Goal: Information Seeking & Learning: Understand process/instructions

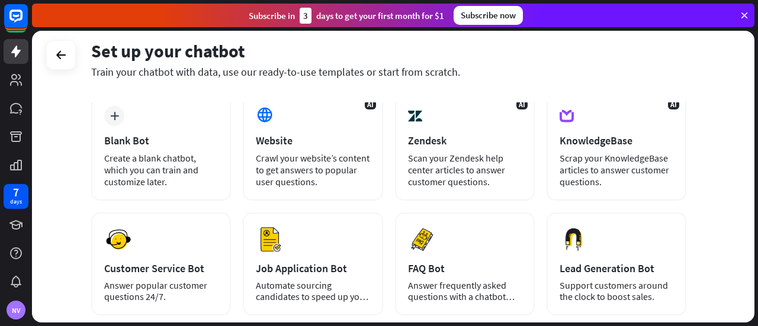
scroll to position [61, 0]
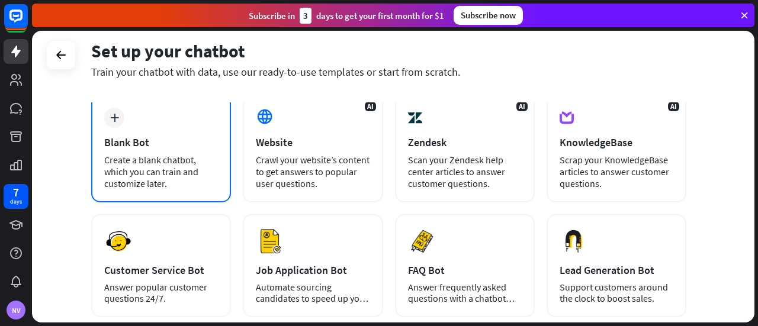
click at [152, 150] on div "plus Blank Bot Create a blank chatbot, which you can train and customize later." at bounding box center [161, 149] width 140 height 108
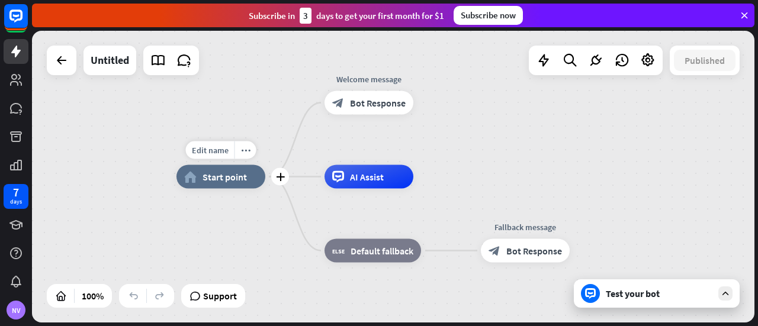
click at [224, 176] on span "Start point" at bounding box center [225, 177] width 44 height 12
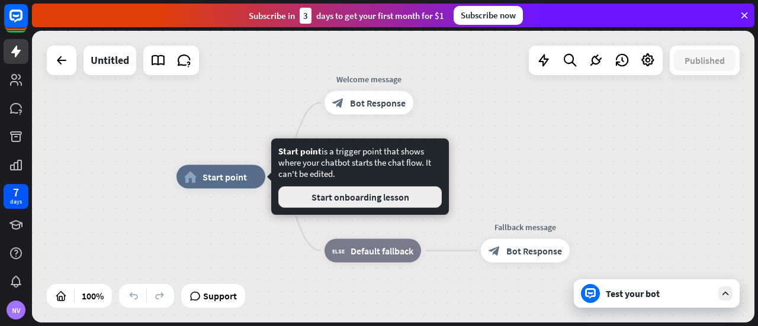
click at [311, 195] on button "Start onboarding lesson" at bounding box center [359, 197] width 163 height 21
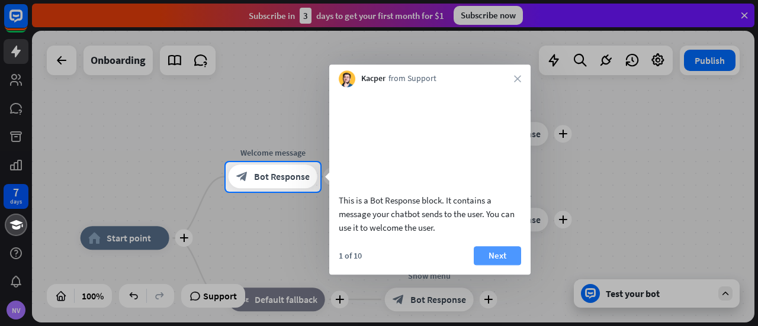
click at [499, 265] on button "Next" at bounding box center [497, 255] width 47 height 19
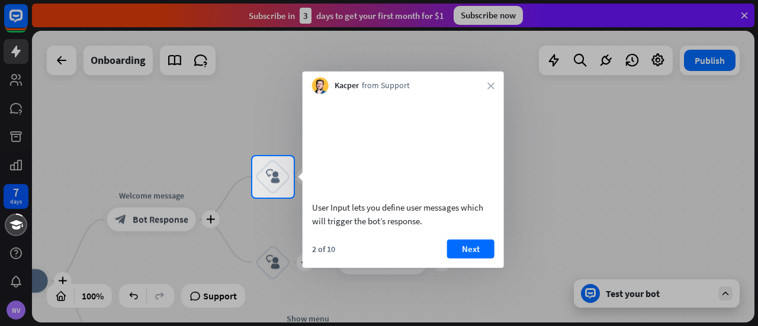
click at [499, 268] on div "2 of 10 Next" at bounding box center [403, 253] width 201 height 28
click at [56, 62] on div at bounding box center [379, 78] width 758 height 156
click at [463, 258] on button "Next" at bounding box center [470, 248] width 47 height 19
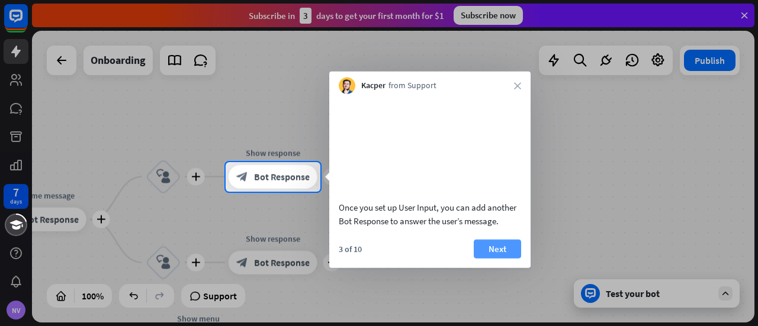
click at [502, 258] on button "Next" at bounding box center [497, 248] width 47 height 19
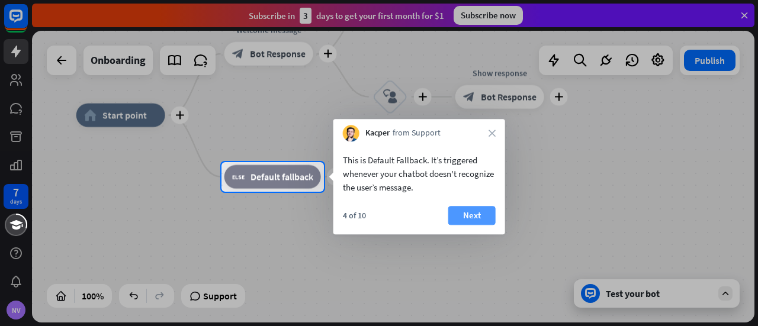
click at [465, 214] on button "Next" at bounding box center [471, 215] width 47 height 19
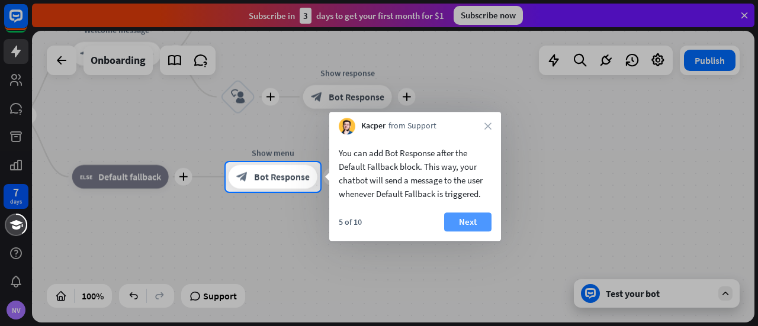
click at [465, 214] on button "Next" at bounding box center [467, 222] width 47 height 19
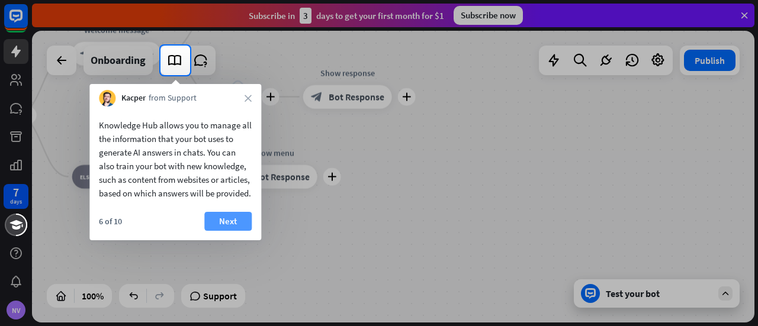
click at [227, 231] on button "Next" at bounding box center [227, 221] width 47 height 19
